Goal: Information Seeking & Learning: Learn about a topic

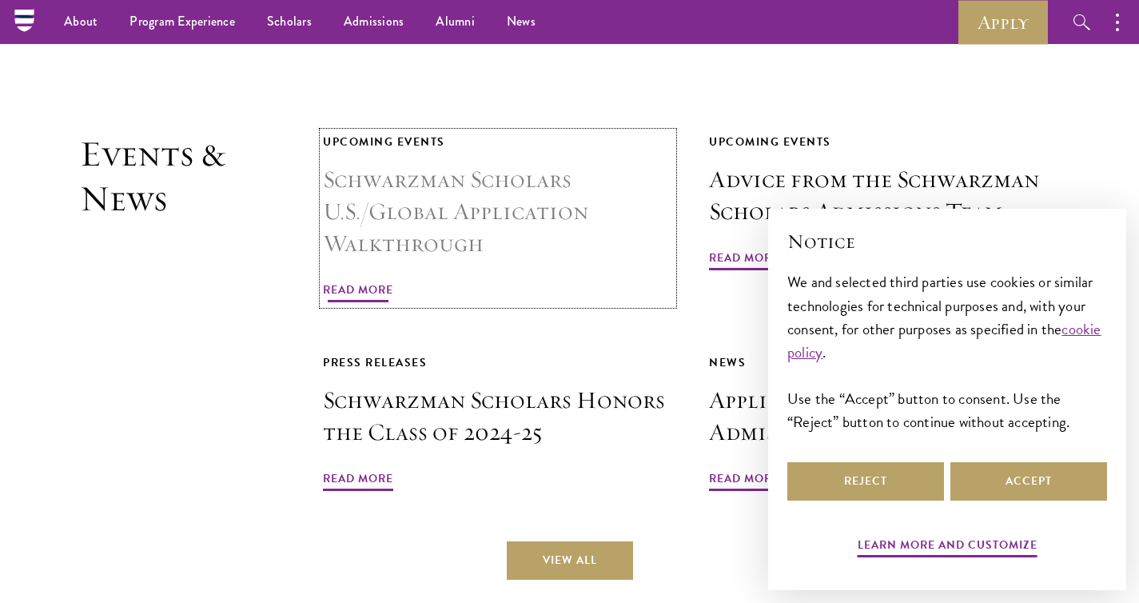
click at [492, 203] on h3 "Schwarzman Scholars U.S./Global Application Walkthrough" at bounding box center [498, 212] width 350 height 96
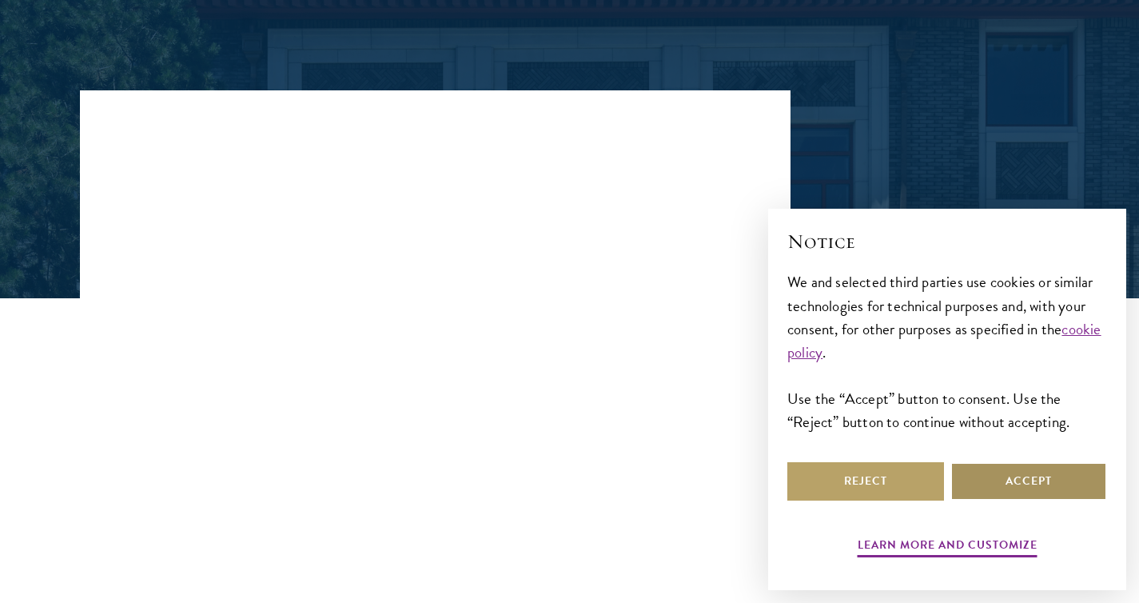
click at [1041, 468] on button "Accept" at bounding box center [1028, 481] width 157 height 38
